Goal: Find specific page/section: Find specific page/section

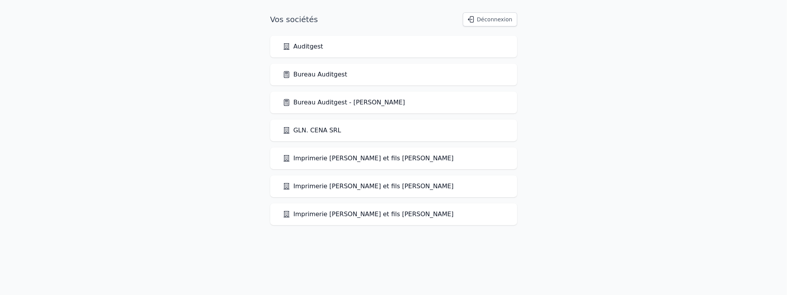
click at [317, 76] on link "Bureau Auditgest" at bounding box center [315, 74] width 65 height 9
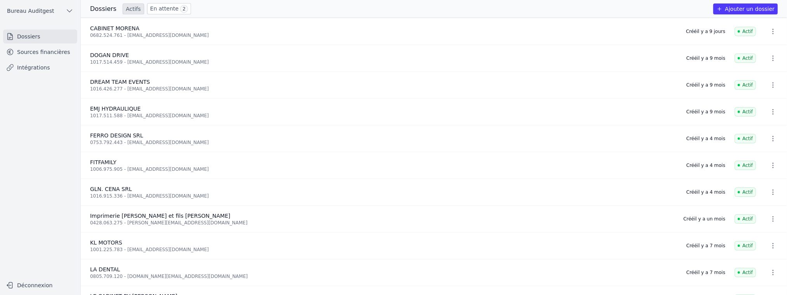
click at [47, 52] on link "Sources financières" at bounding box center [40, 52] width 74 height 14
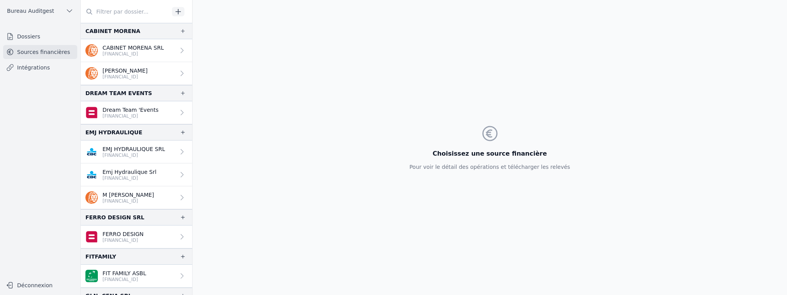
click at [128, 10] on input "text" at bounding box center [125, 12] width 88 height 14
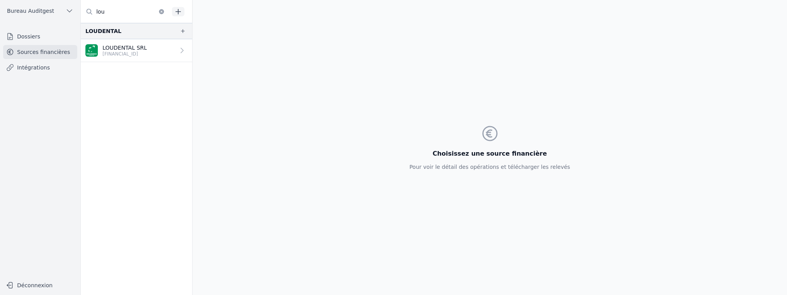
type input "lou"
click at [124, 49] on p "LOUDENTAL SRL" at bounding box center [124, 48] width 44 height 8
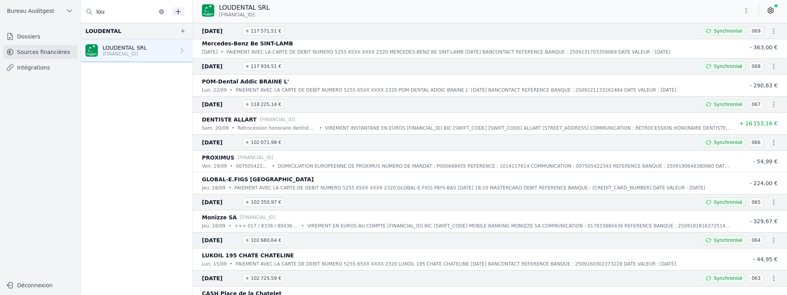
scroll to position [233, 0]
